Goal: Transaction & Acquisition: Purchase product/service

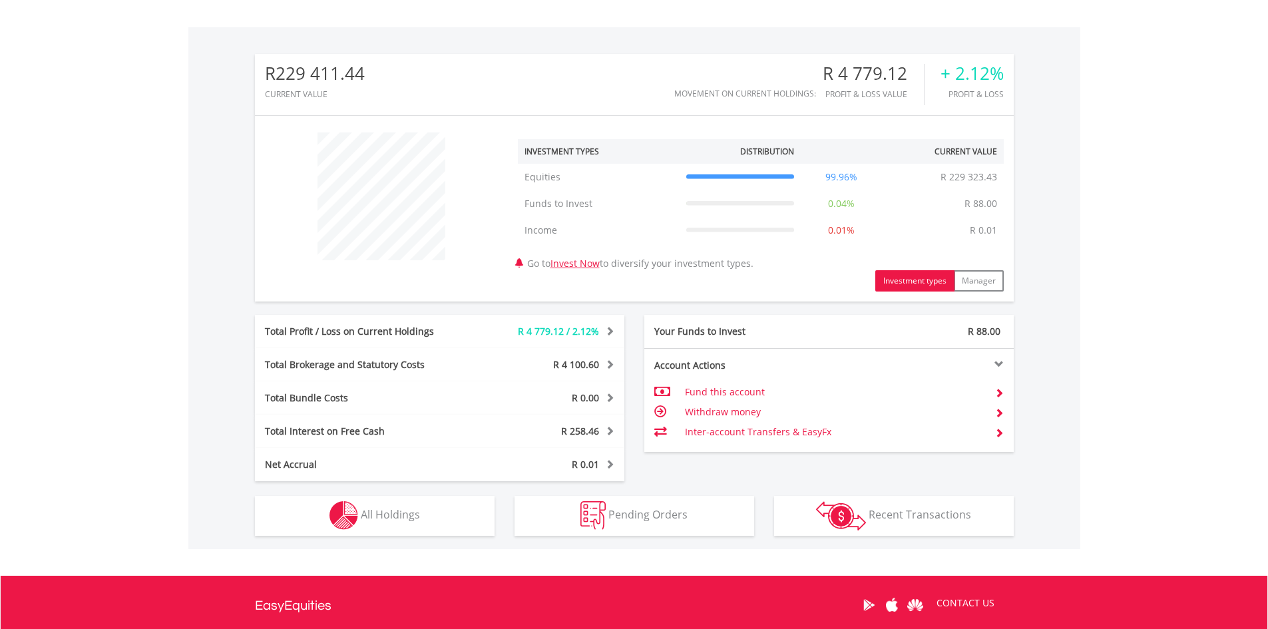
scroll to position [524, 0]
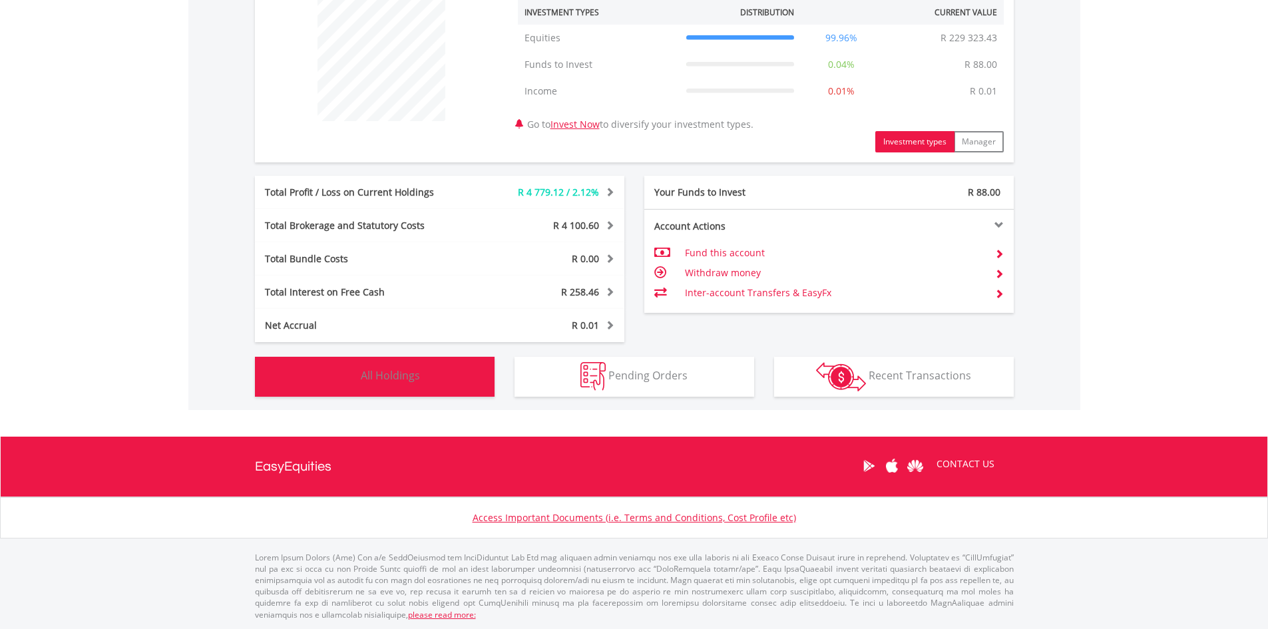
click at [433, 387] on button "Holdings All Holdings" at bounding box center [375, 377] width 240 height 40
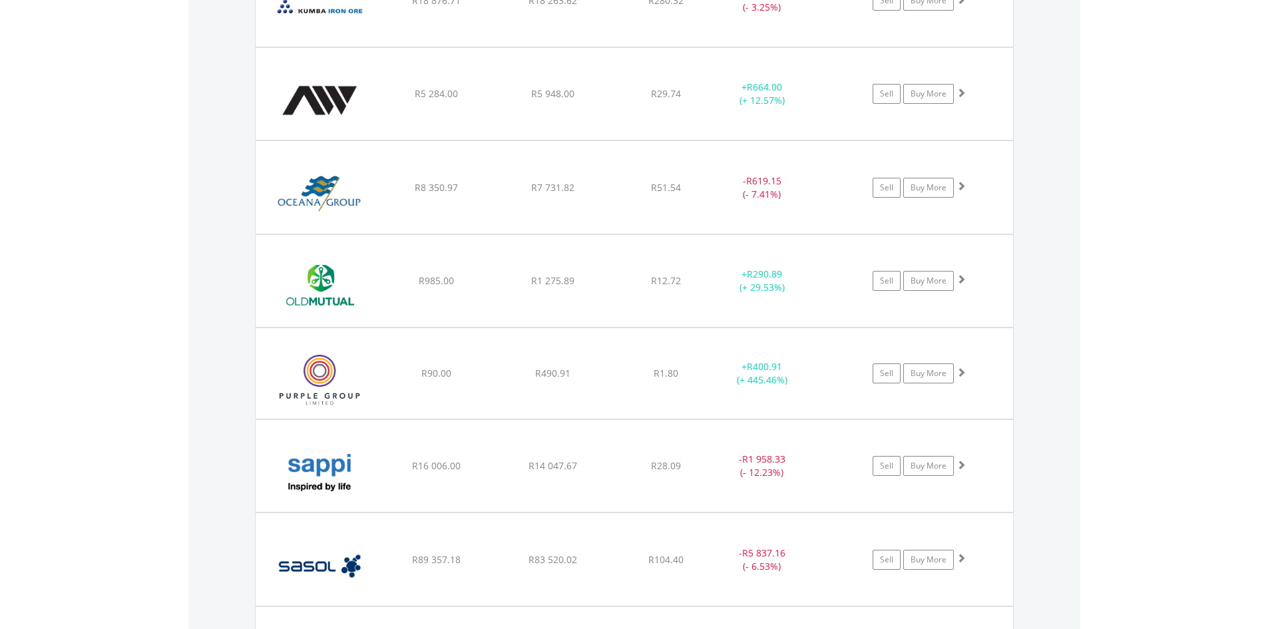
scroll to position [1759, 0]
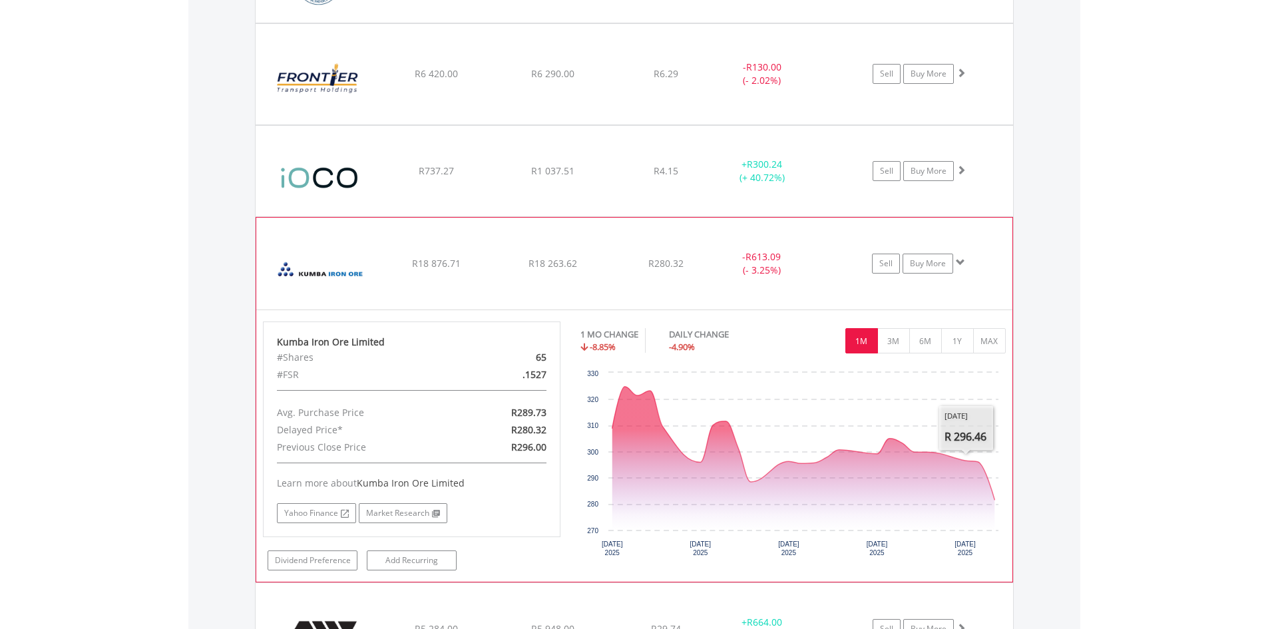
scroll to position [1559, 0]
click at [930, 270] on link "Buy More" at bounding box center [927, 265] width 51 height 20
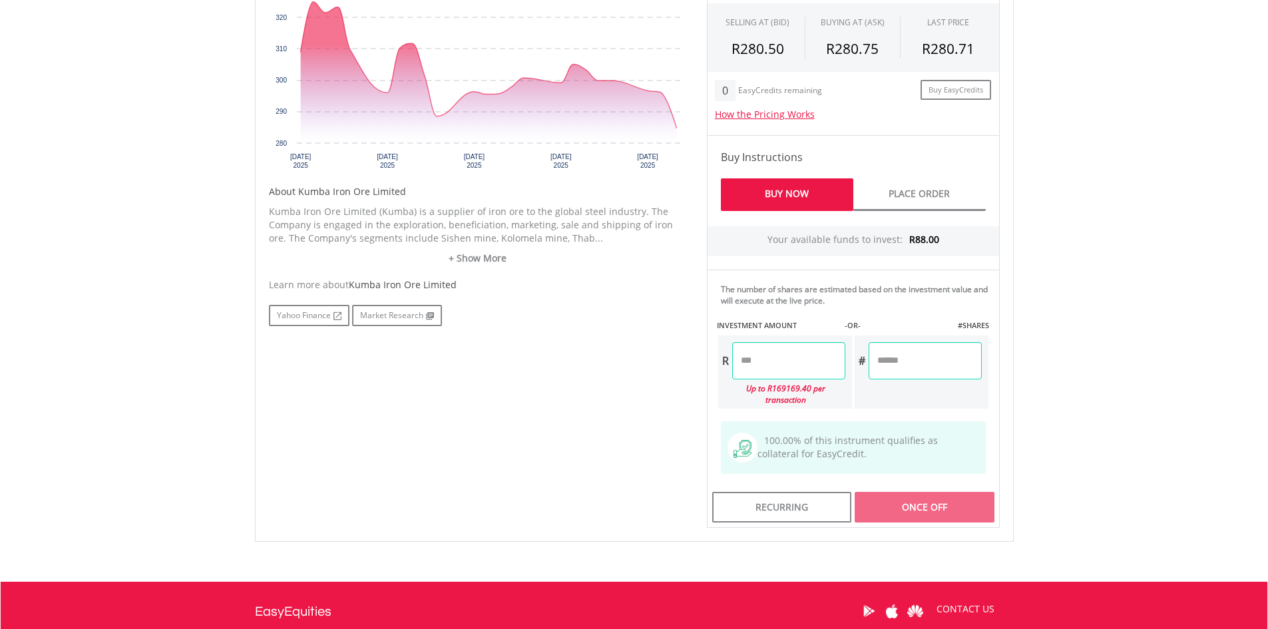
scroll to position [532, 0]
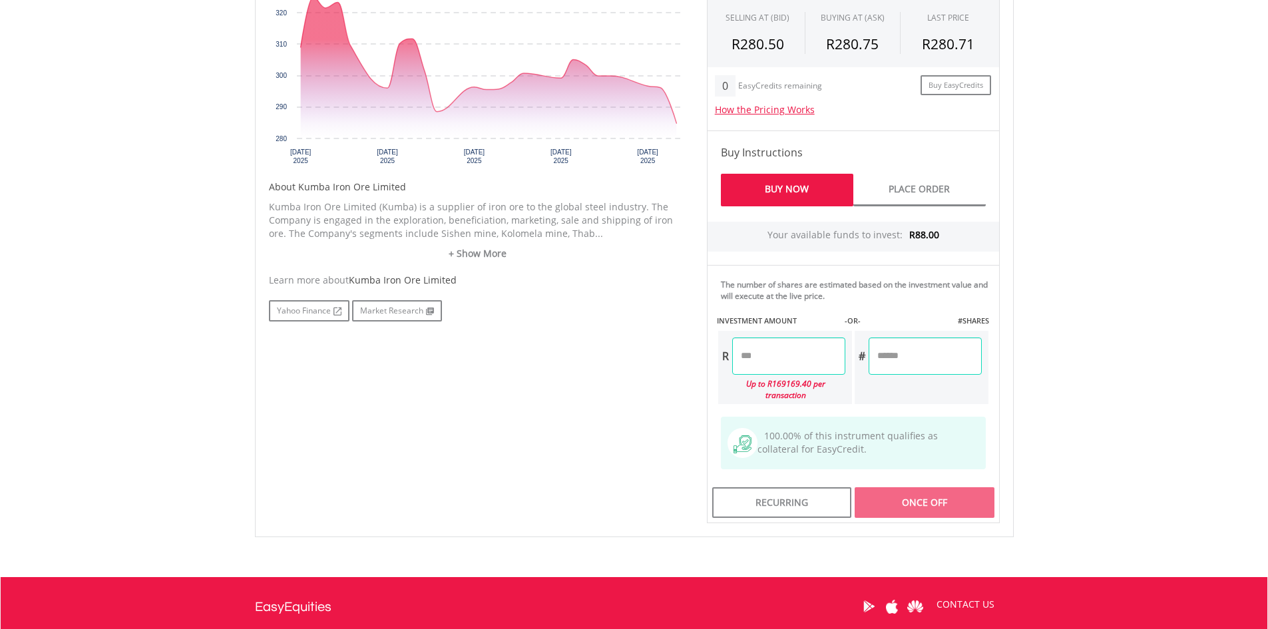
click at [894, 357] on input "number" at bounding box center [924, 355] width 113 height 37
type input "*******"
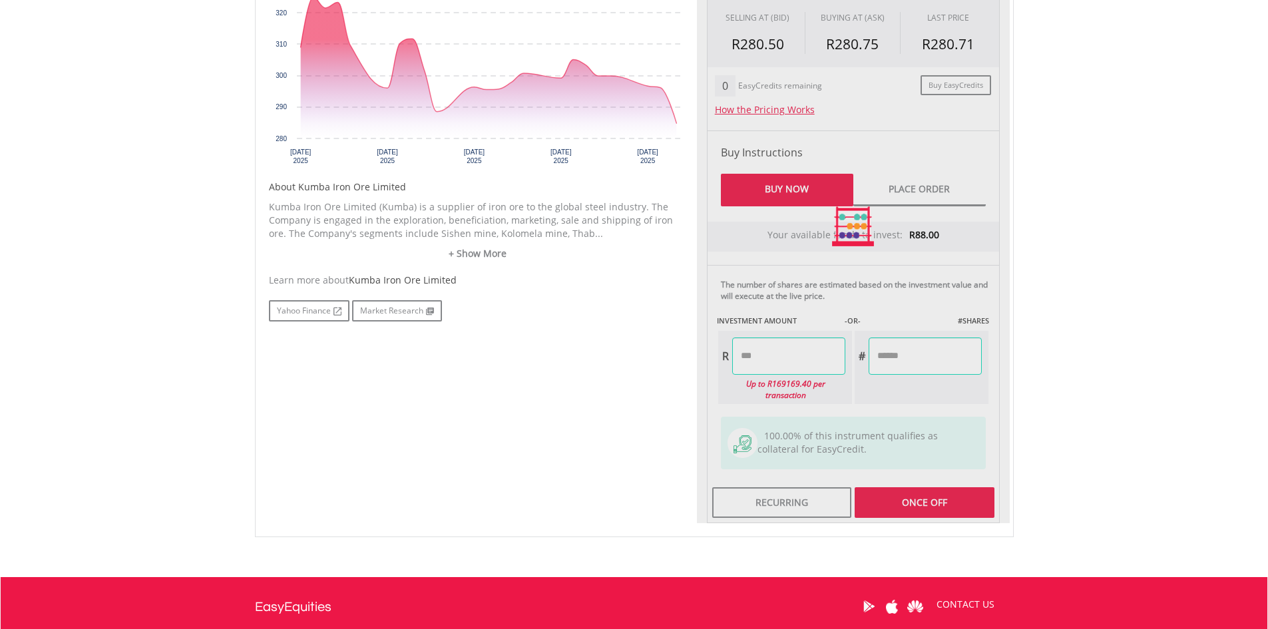
click at [1069, 364] on body "My Investments Invest Now New Listings Sell My Recurring Investments Pending Or…" at bounding box center [634, 124] width 1268 height 1313
type input "*******"
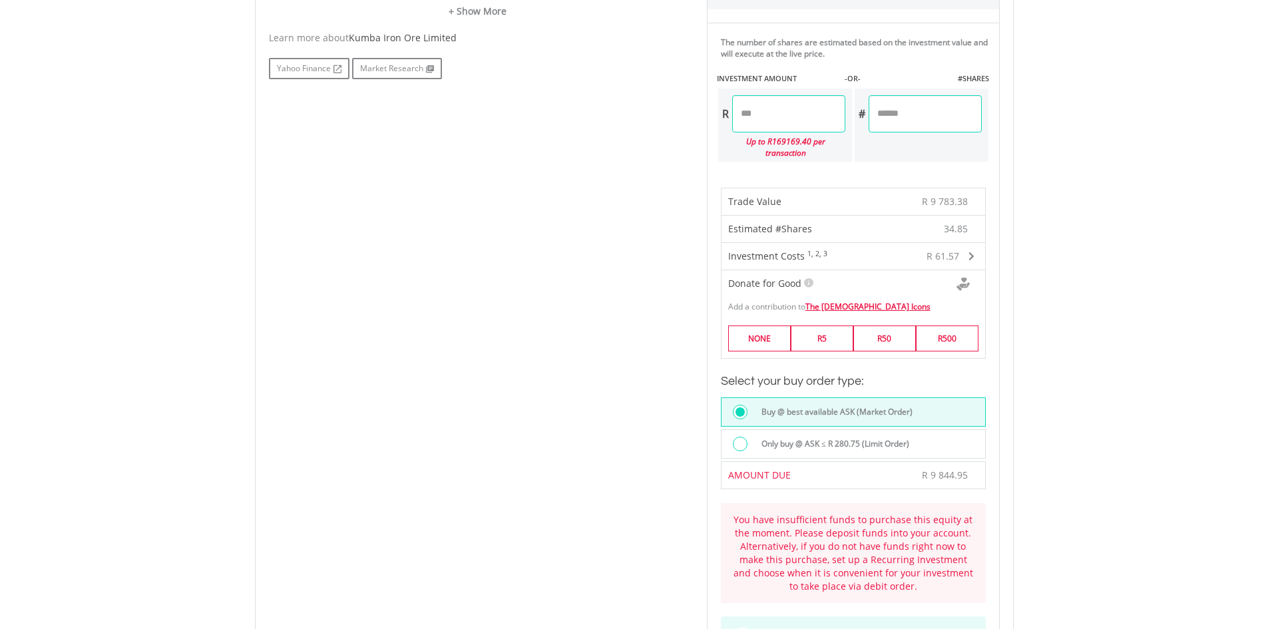
scroll to position [799, 0]
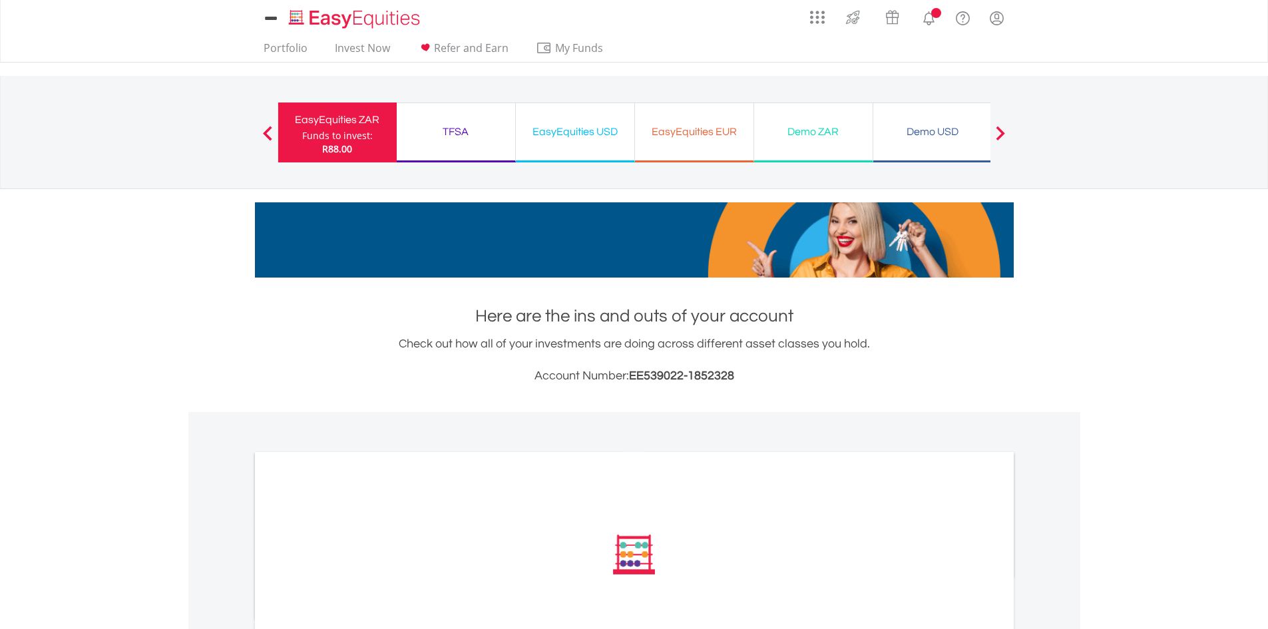
scroll to position [316, 0]
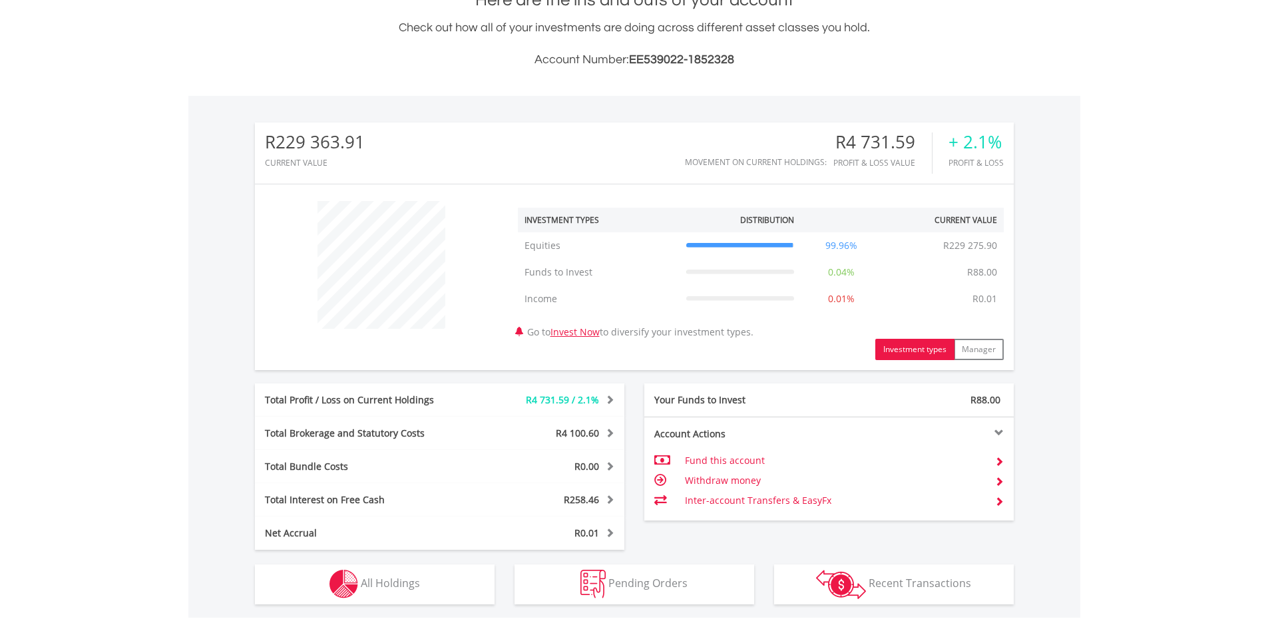
click at [461, 390] on div "Total Profit / Loss on Current Holdings R4 731.59 / 2.1% Last Valuation R229 27…" at bounding box center [439, 399] width 369 height 33
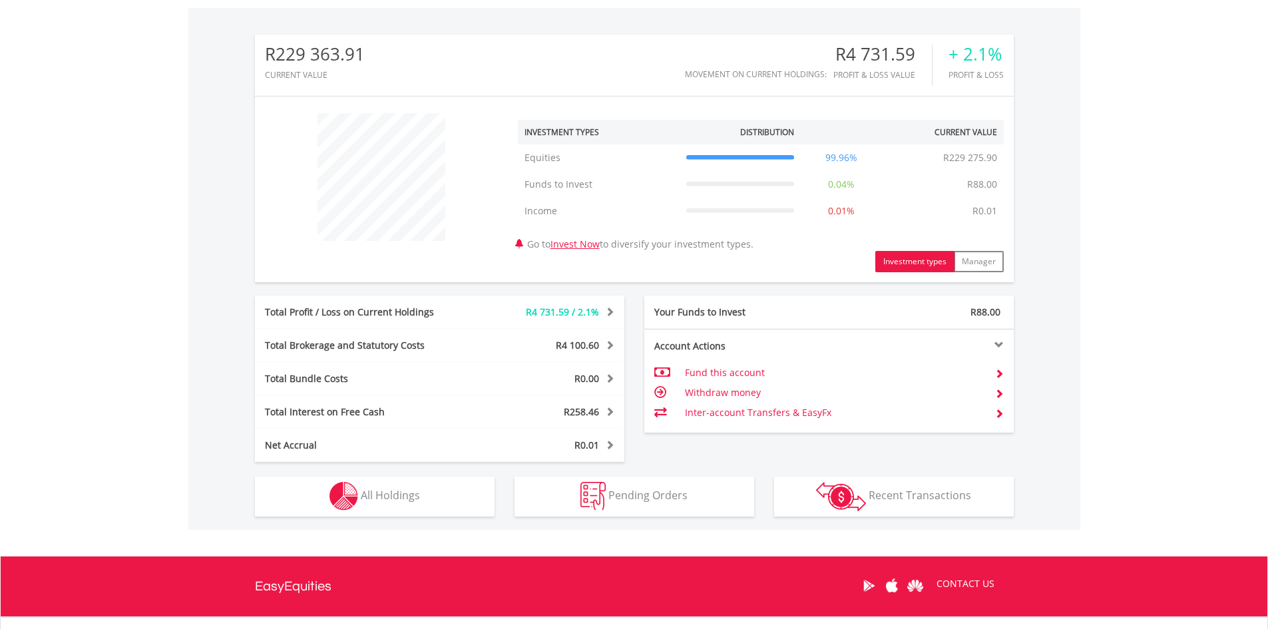
scroll to position [524, 0]
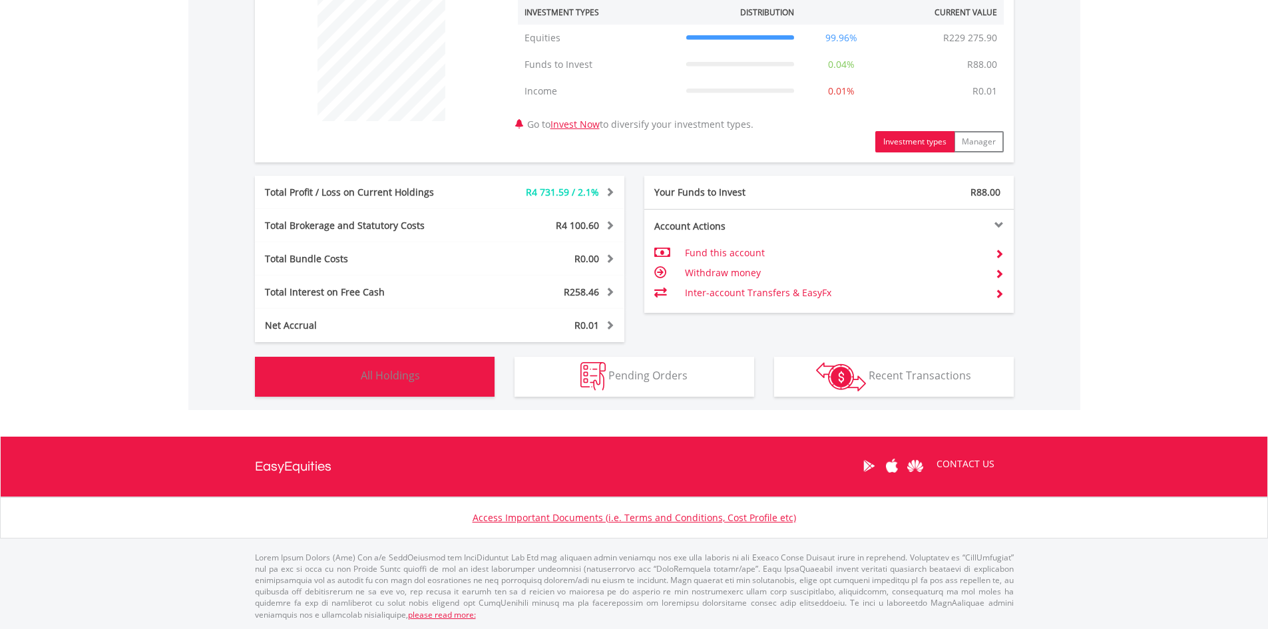
click at [434, 366] on button "Holdings All Holdings" at bounding box center [375, 377] width 240 height 40
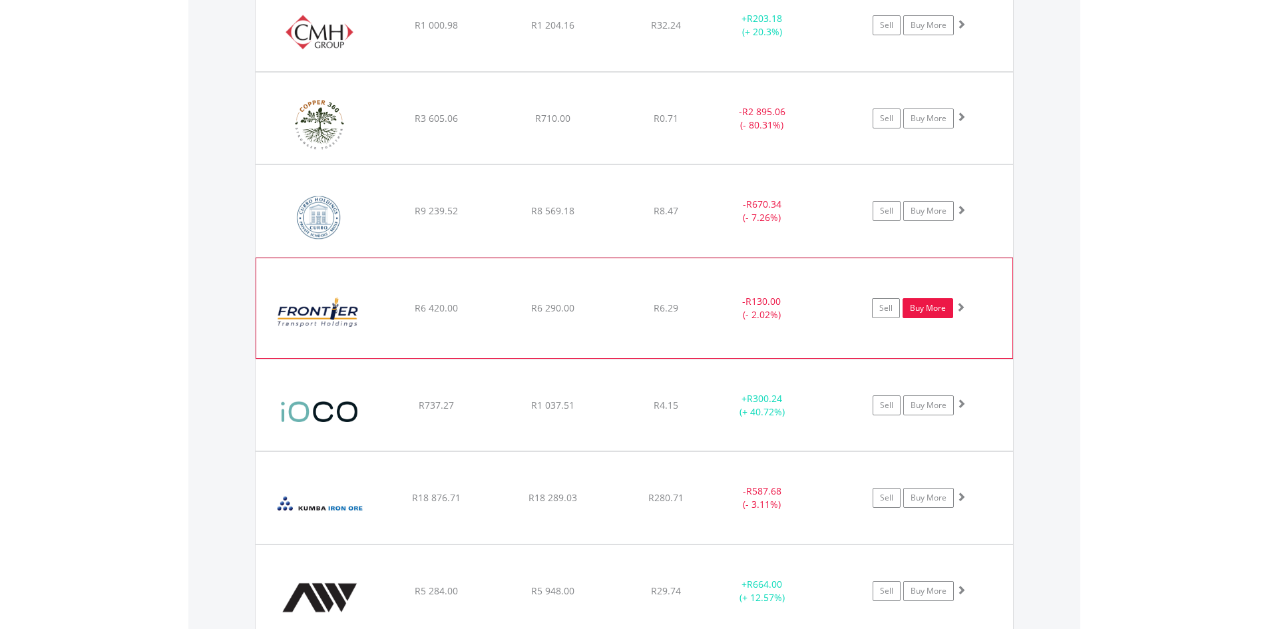
scroll to position [1359, 0]
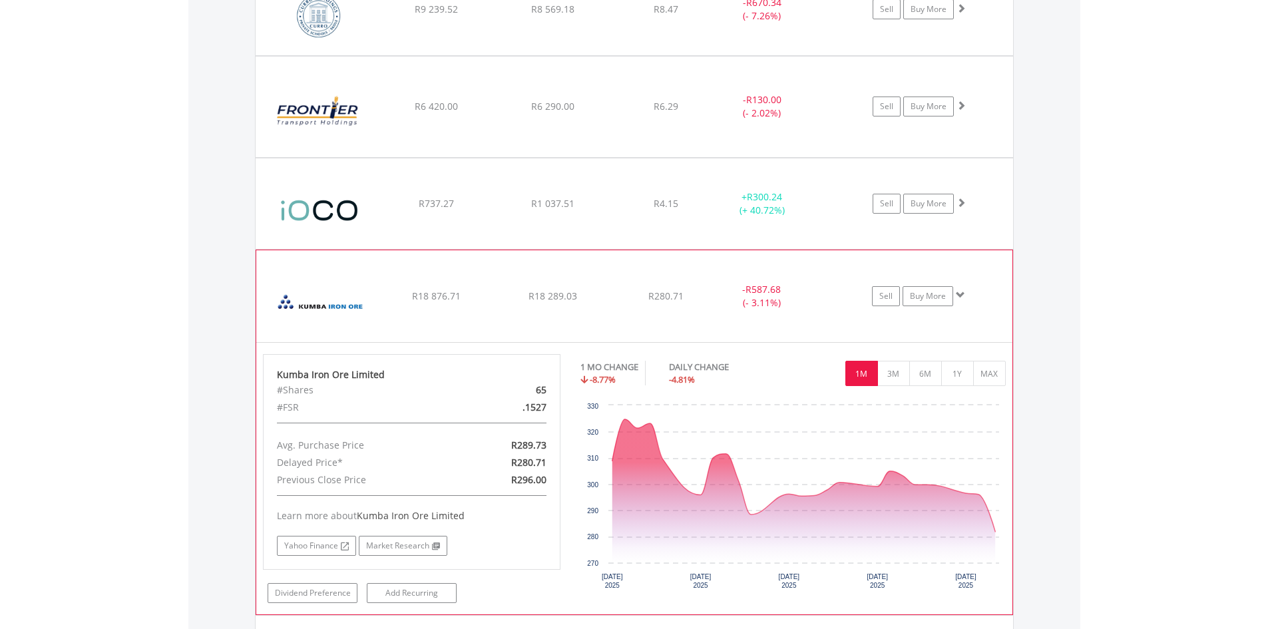
scroll to position [1559, 0]
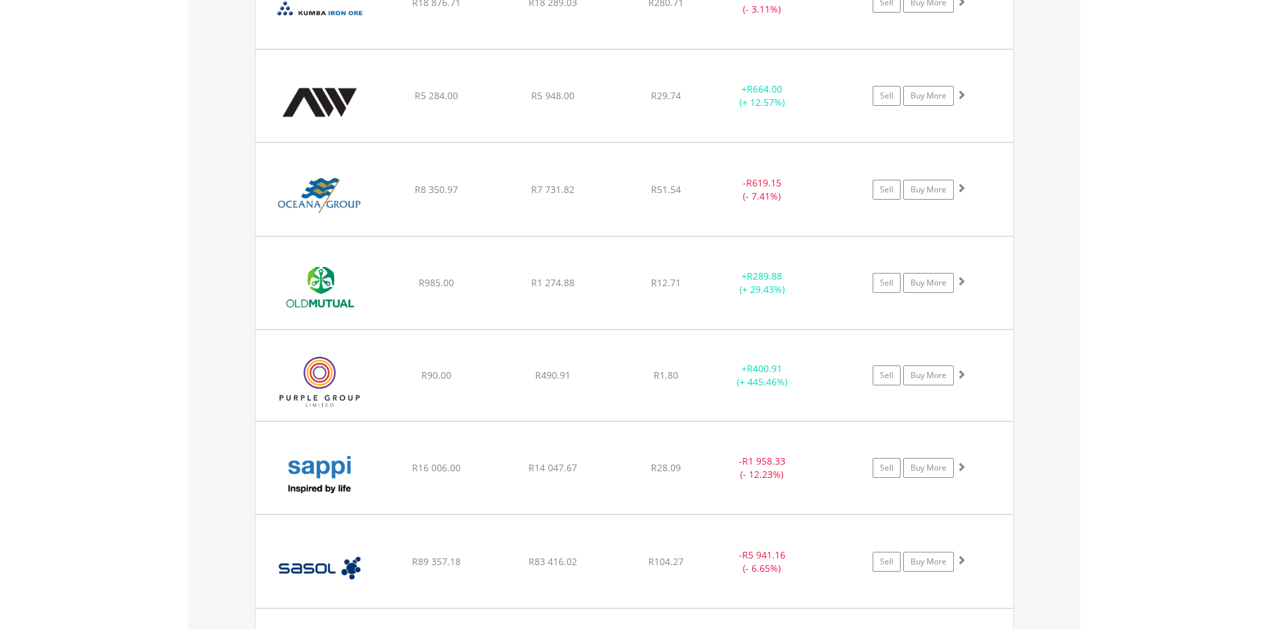
scroll to position [1818, 0]
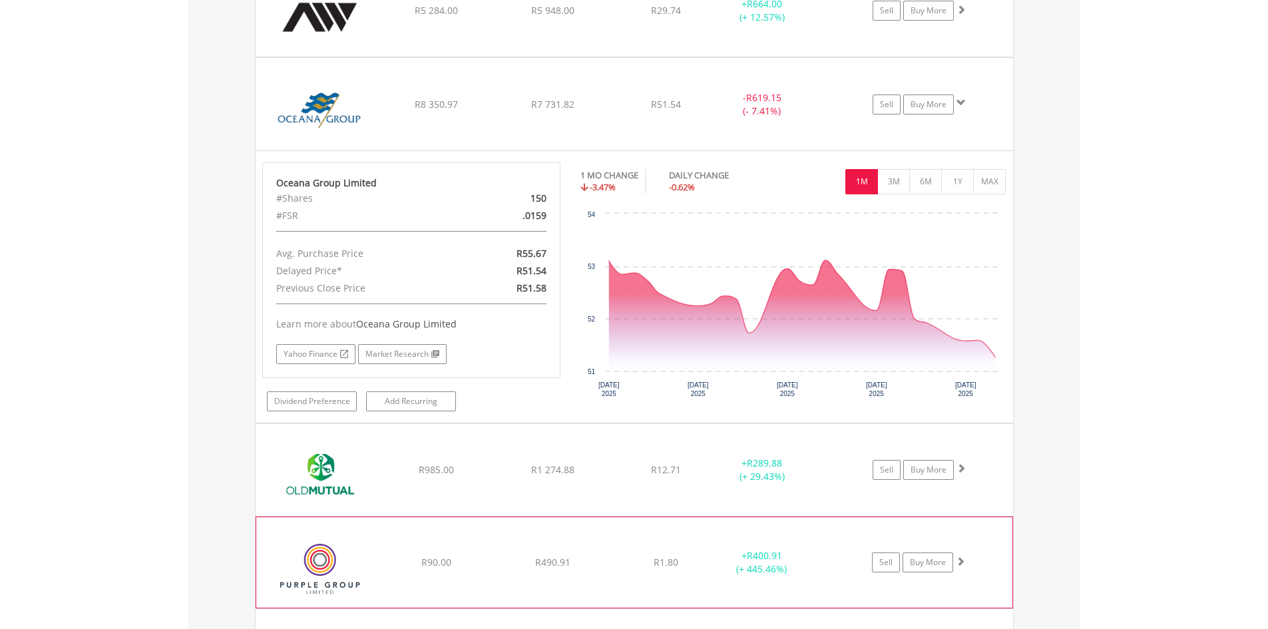
scroll to position [1885, 0]
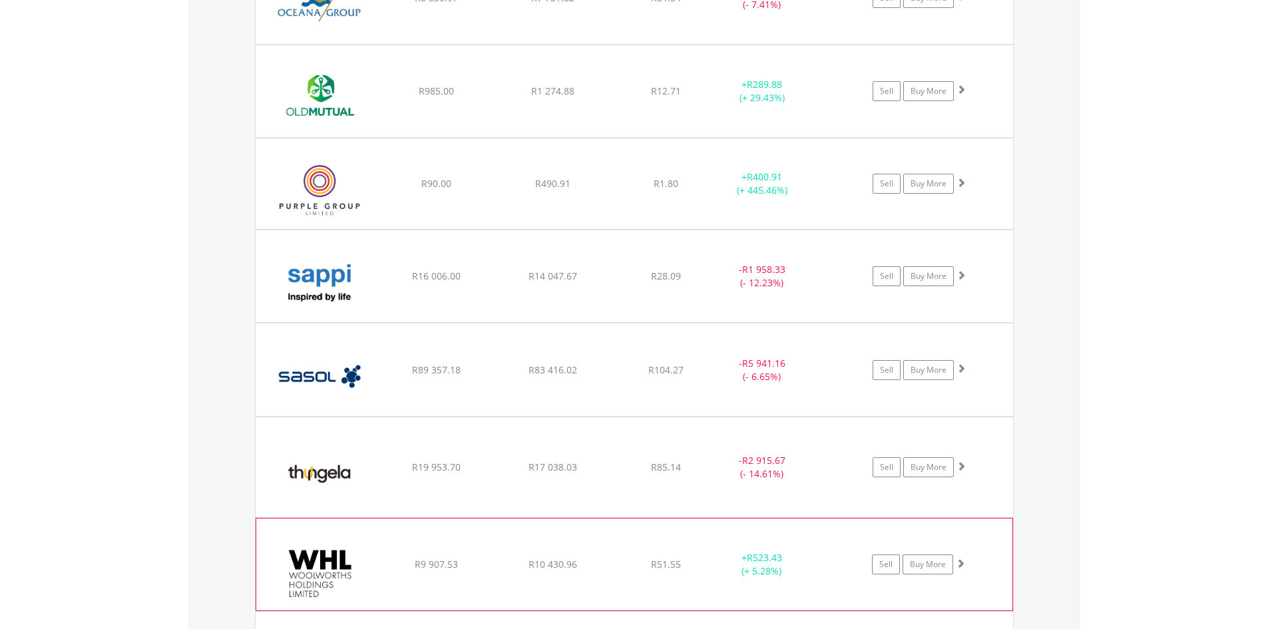
scroll to position [2018, 0]
